Goal: Find specific page/section: Find specific page/section

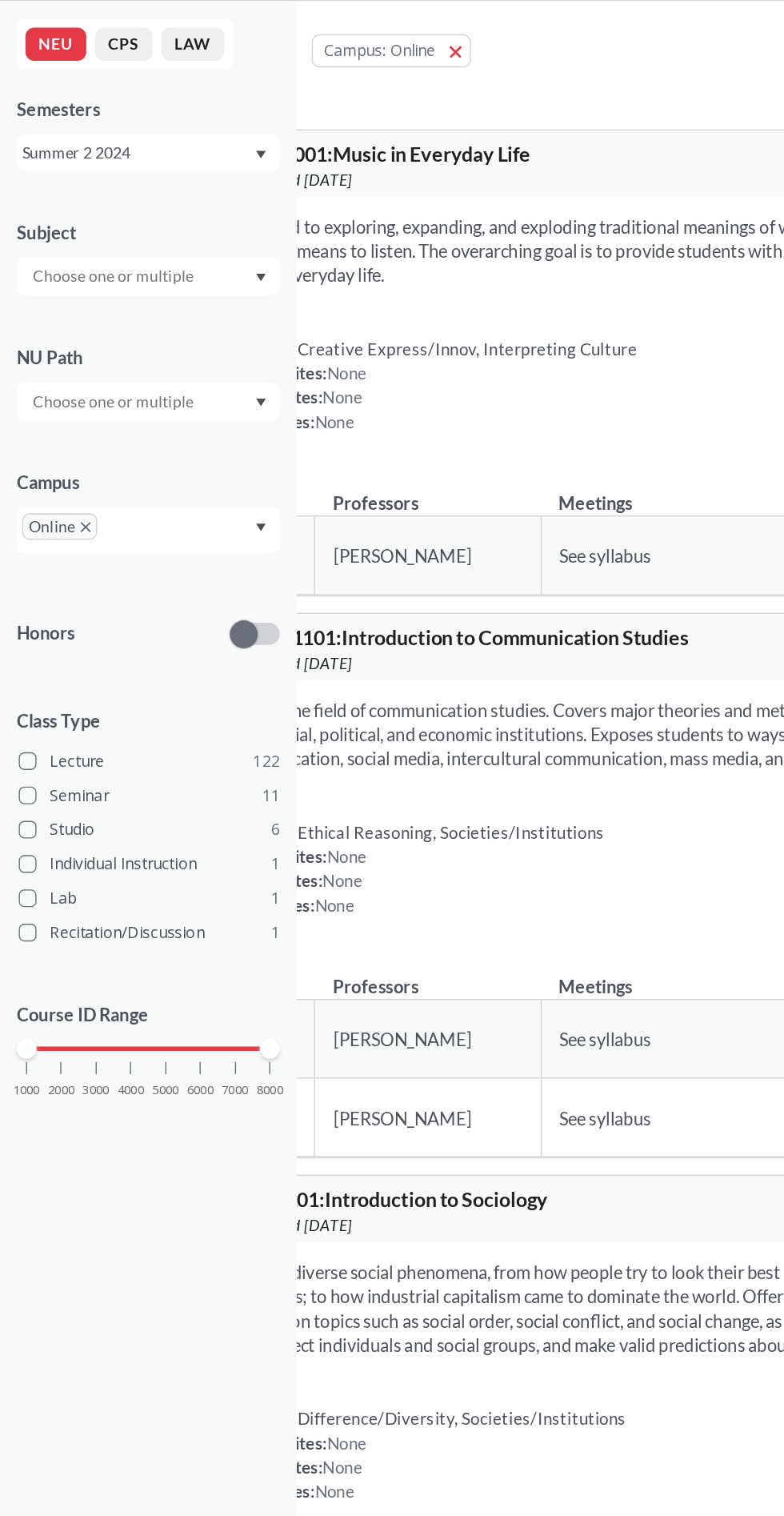
click at [44, 158] on div "Summer 2 2024" at bounding box center [99, 158] width 167 height 18
click at [40, 192] on span "Fall 2025" at bounding box center [45, 193] width 50 height 18
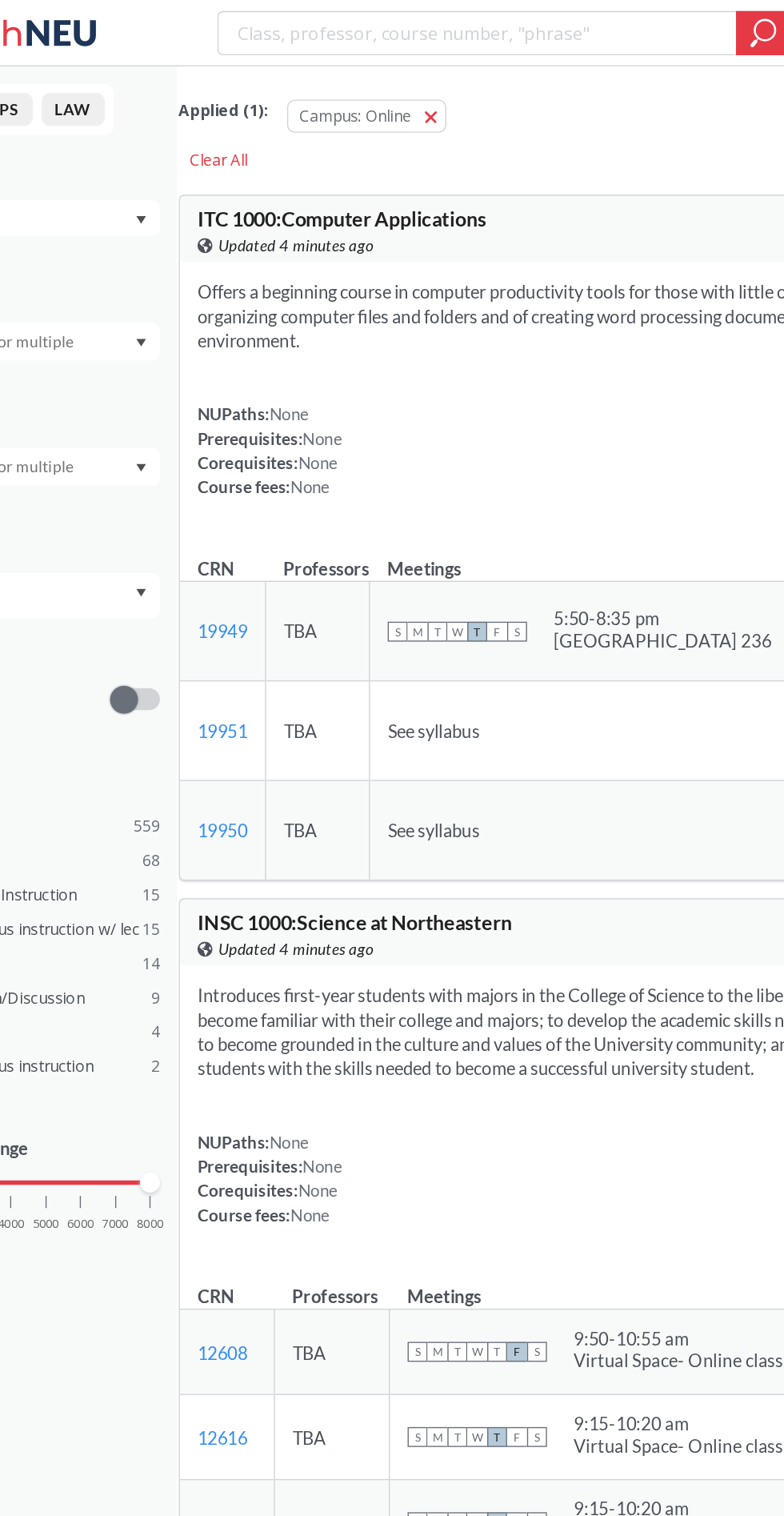
click at [392, 78] on button "Campus: Online Online" at bounding box center [353, 84] width 115 height 24
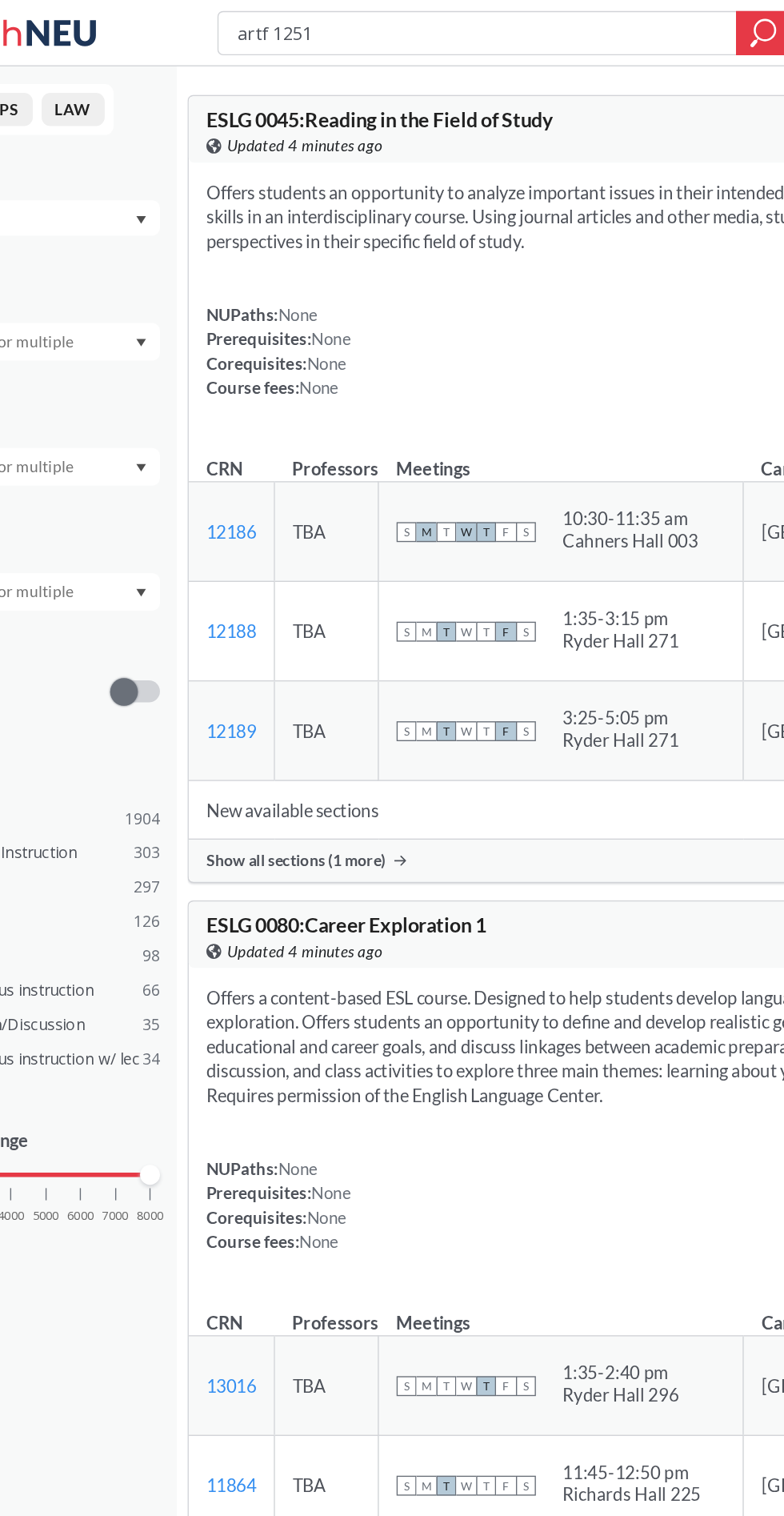
type input "artf 1251"
